Goal: Information Seeking & Learning: Learn about a topic

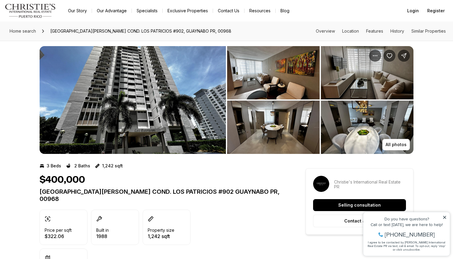
scroll to position [6, 0]
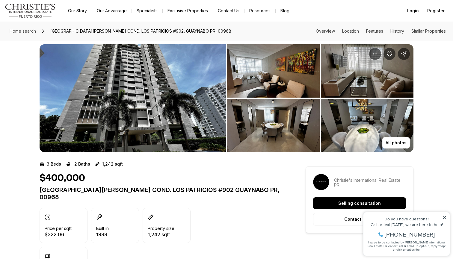
click at [281, 82] on img "View image gallery" at bounding box center [273, 70] width 93 height 53
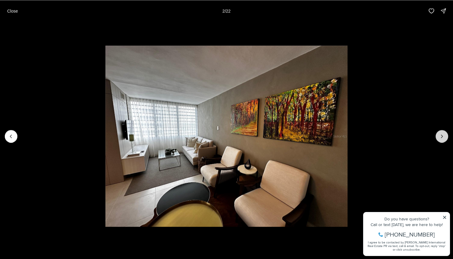
click at [437, 139] on button "Next slide" at bounding box center [442, 136] width 13 height 13
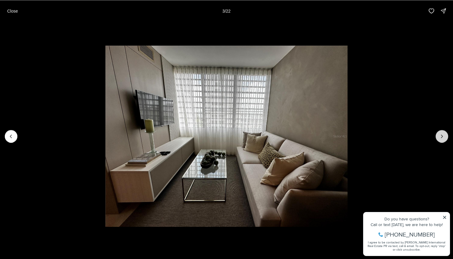
click at [437, 139] on button "Next slide" at bounding box center [442, 136] width 13 height 13
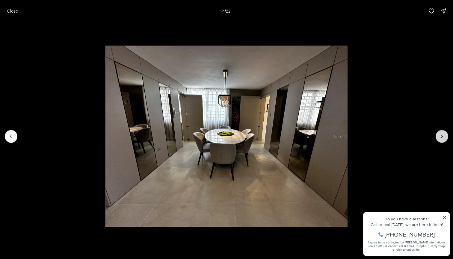
click at [437, 139] on button "Next slide" at bounding box center [442, 136] width 13 height 13
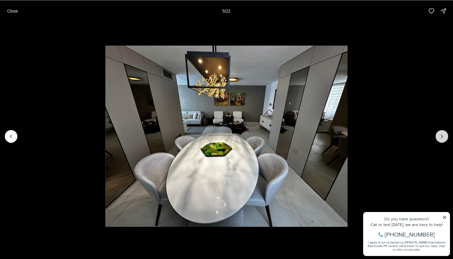
click at [437, 139] on button "Next slide" at bounding box center [442, 136] width 13 height 13
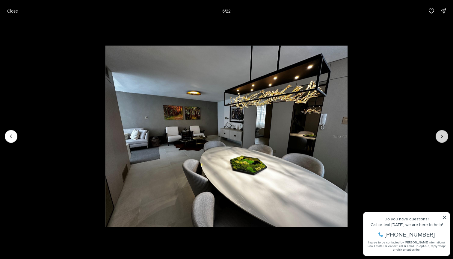
click at [437, 139] on button "Next slide" at bounding box center [442, 136] width 13 height 13
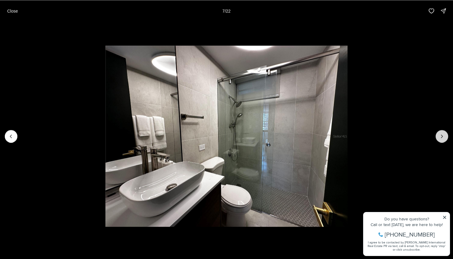
click at [437, 139] on button "Next slide" at bounding box center [442, 136] width 13 height 13
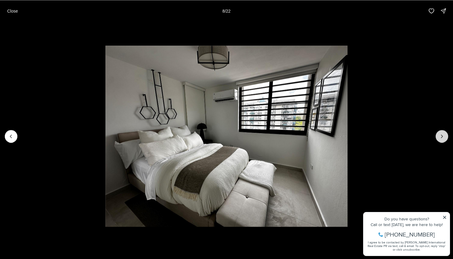
click at [437, 139] on button "Next slide" at bounding box center [442, 136] width 13 height 13
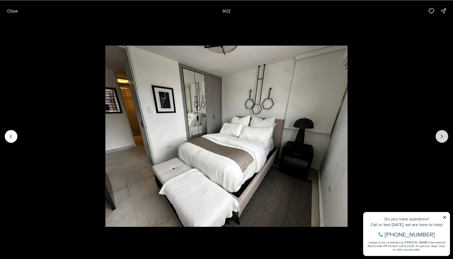
click at [437, 139] on button "Next slide" at bounding box center [442, 136] width 13 height 13
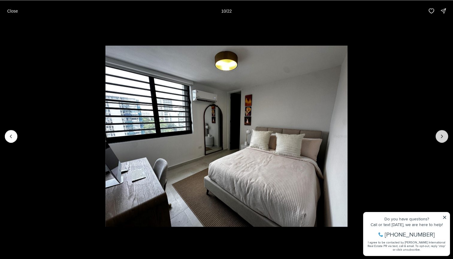
click at [437, 139] on button "Next slide" at bounding box center [442, 136] width 13 height 13
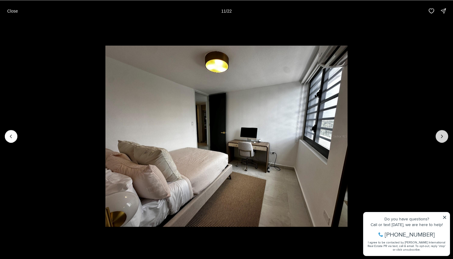
click at [437, 139] on button "Next slide" at bounding box center [442, 136] width 13 height 13
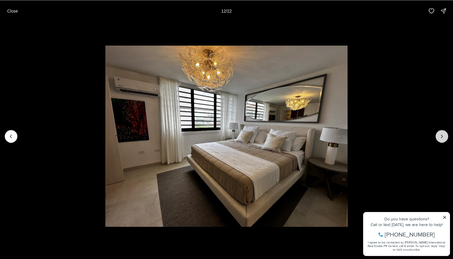
click at [437, 139] on button "Next slide" at bounding box center [442, 136] width 13 height 13
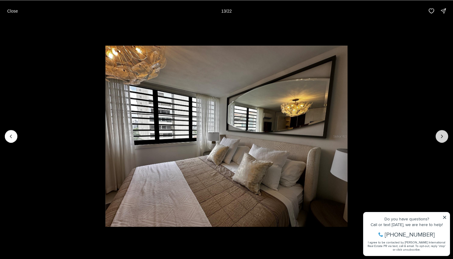
click at [437, 139] on button "Next slide" at bounding box center [442, 136] width 13 height 13
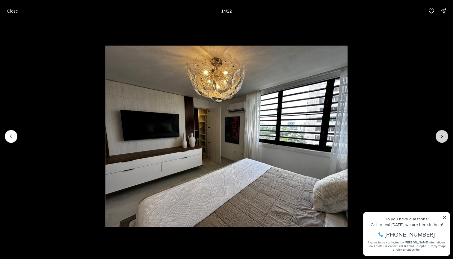
click at [437, 139] on button "Next slide" at bounding box center [442, 136] width 13 height 13
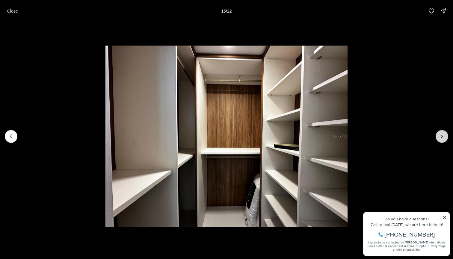
click at [437, 139] on button "Next slide" at bounding box center [442, 136] width 13 height 13
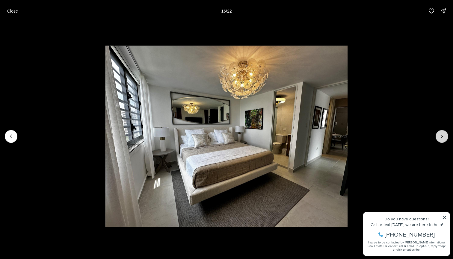
click at [437, 139] on button "Next slide" at bounding box center [442, 136] width 13 height 13
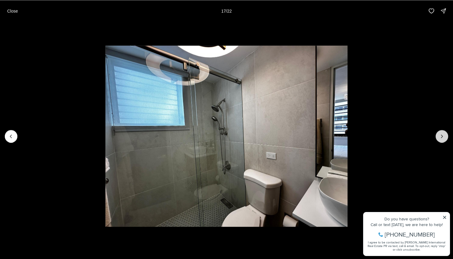
click at [437, 139] on button "Next slide" at bounding box center [442, 136] width 13 height 13
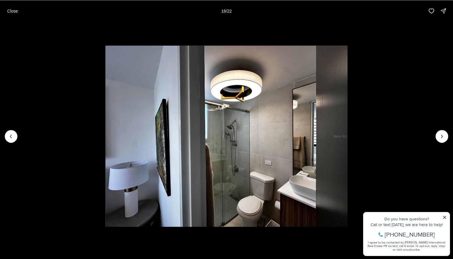
click at [105, 65] on img "18 of 22" at bounding box center [226, 137] width 242 height 182
click at [437, 136] on button "Next slide" at bounding box center [442, 136] width 13 height 13
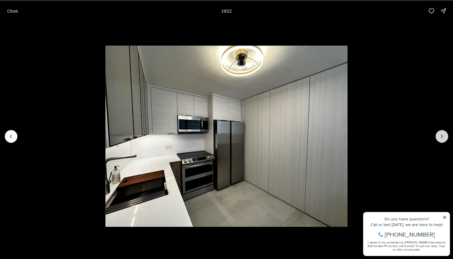
click at [442, 133] on button "Next slide" at bounding box center [442, 136] width 13 height 13
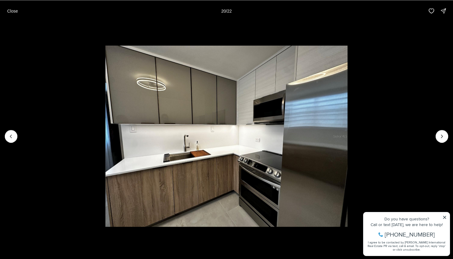
click at [347, 95] on img "20 of 22" at bounding box center [226, 137] width 242 height 182
click at [439, 142] on button "Next slide" at bounding box center [442, 136] width 13 height 13
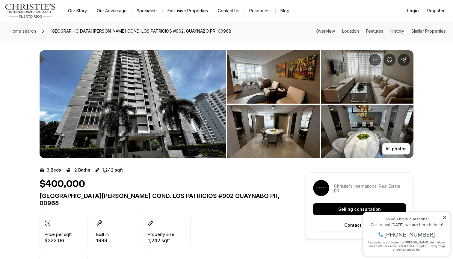
scroll to position [0, 0]
